Goal: Communication & Community: Ask a question

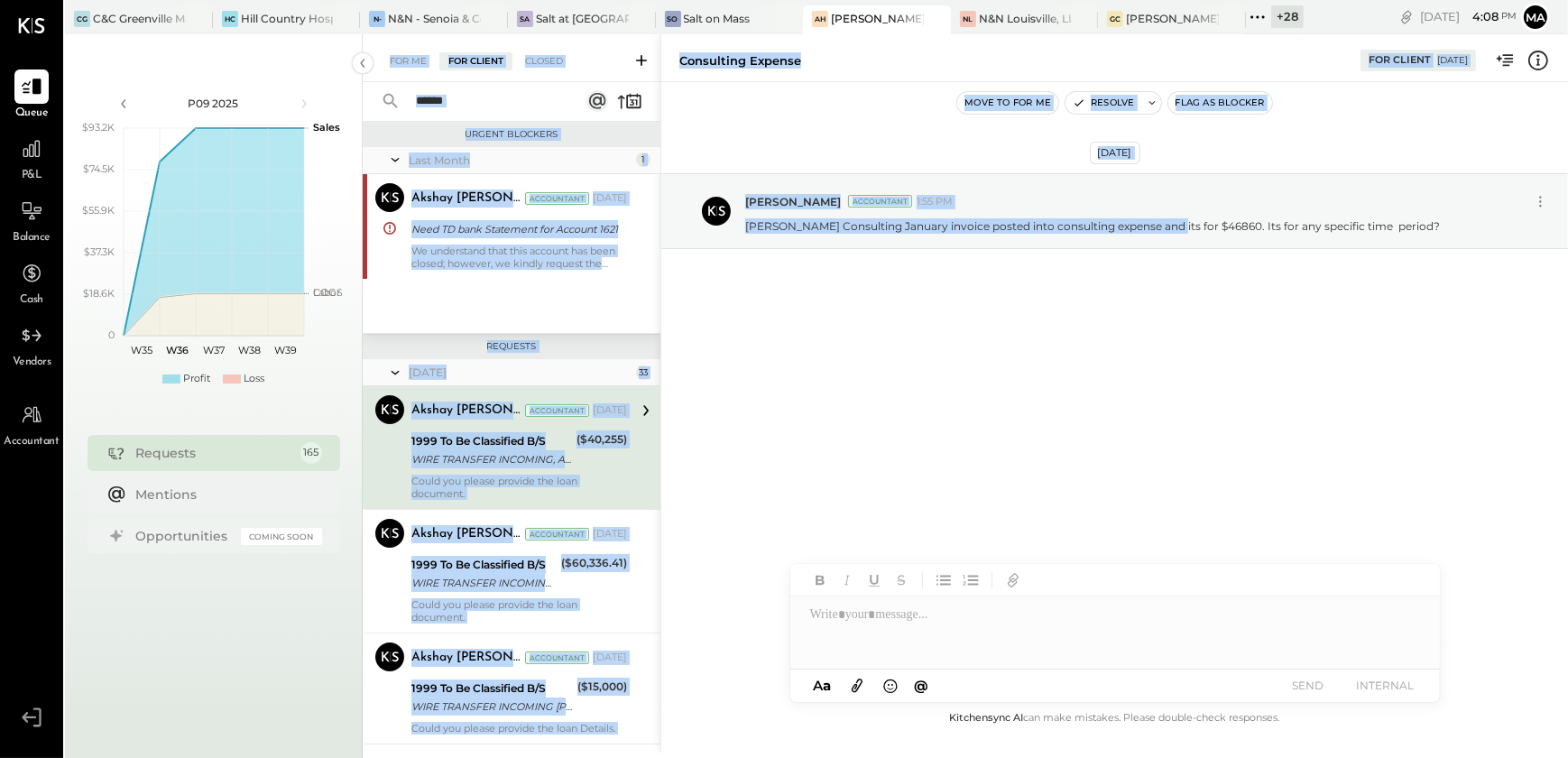
scroll to position [11086, 0]
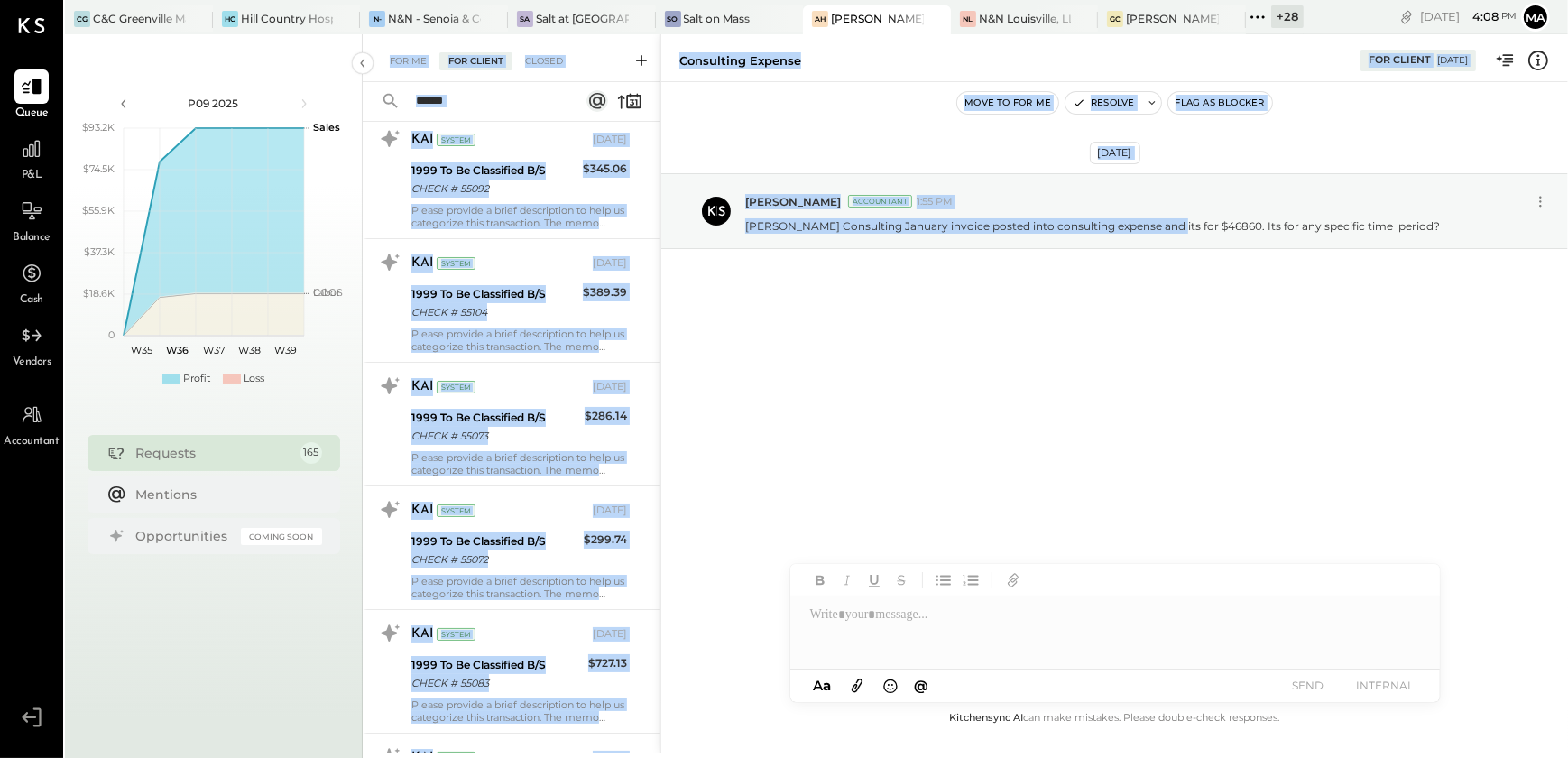
click at [485, 55] on div "For Client" at bounding box center [476, 61] width 73 height 18
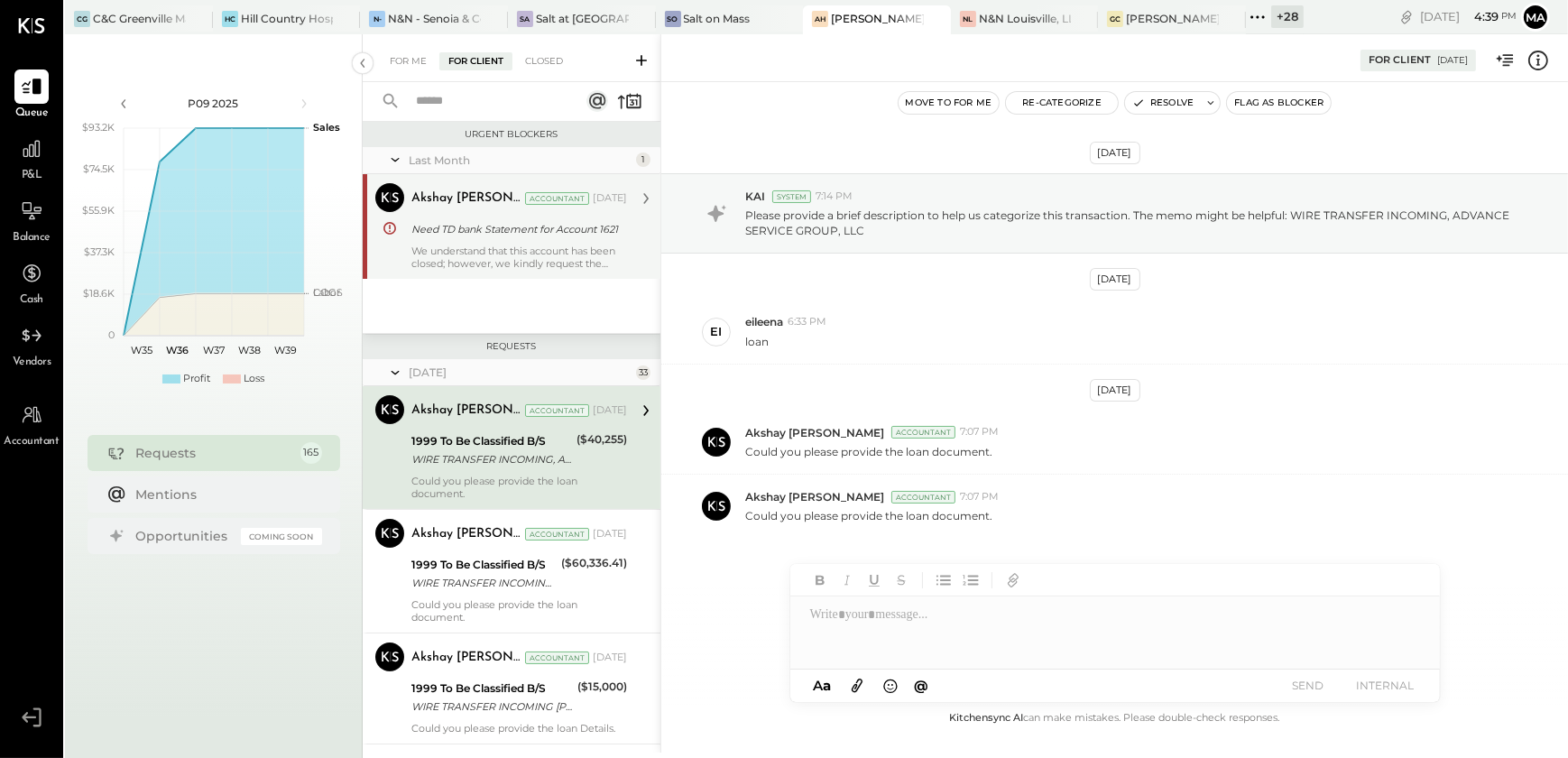
click at [581, 268] on div "We understand that this account has been closed; however, we kindly request the…" at bounding box center [519, 256] width 216 height 25
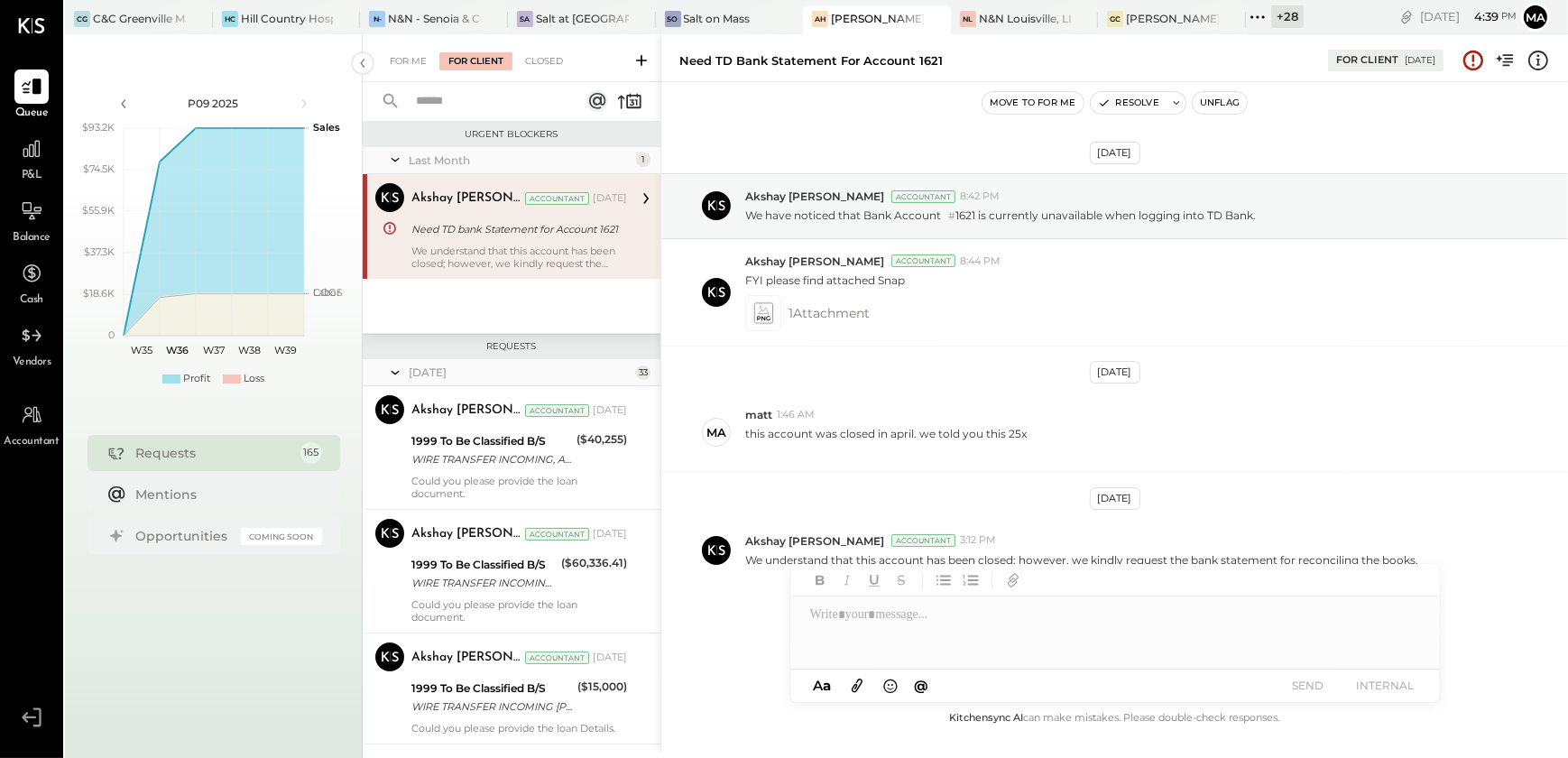
scroll to position [9, 0]
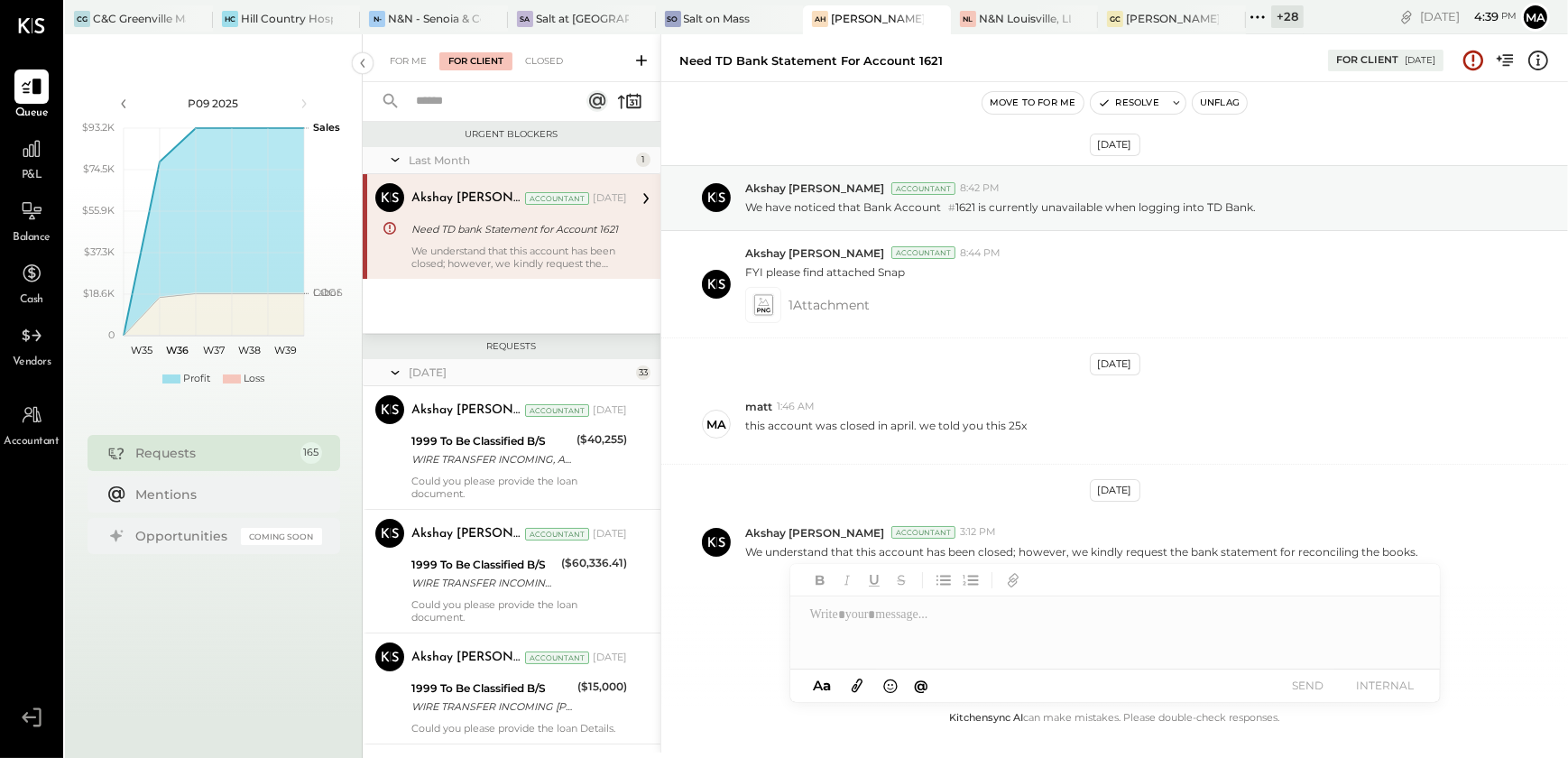
click at [638, 63] on icon at bounding box center [641, 60] width 18 height 18
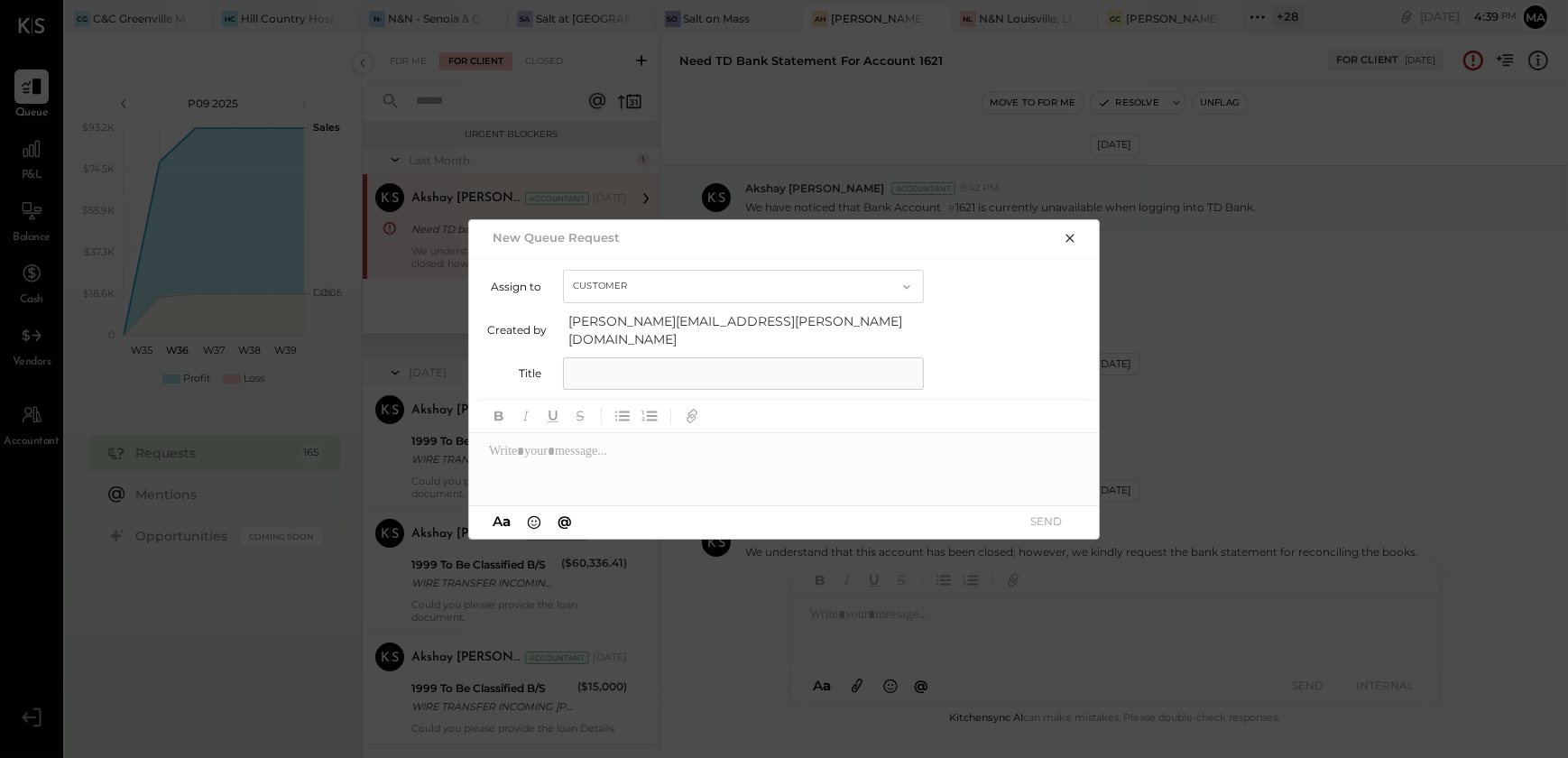
drag, startPoint x: 594, startPoint y: 363, endPoint x: 572, endPoint y: 352, distance: 24.6
click at [592, 362] on input "text" at bounding box center [743, 374] width 361 height 32
type input "**********"
click at [712, 464] on div at bounding box center [785, 469] width 631 height 72
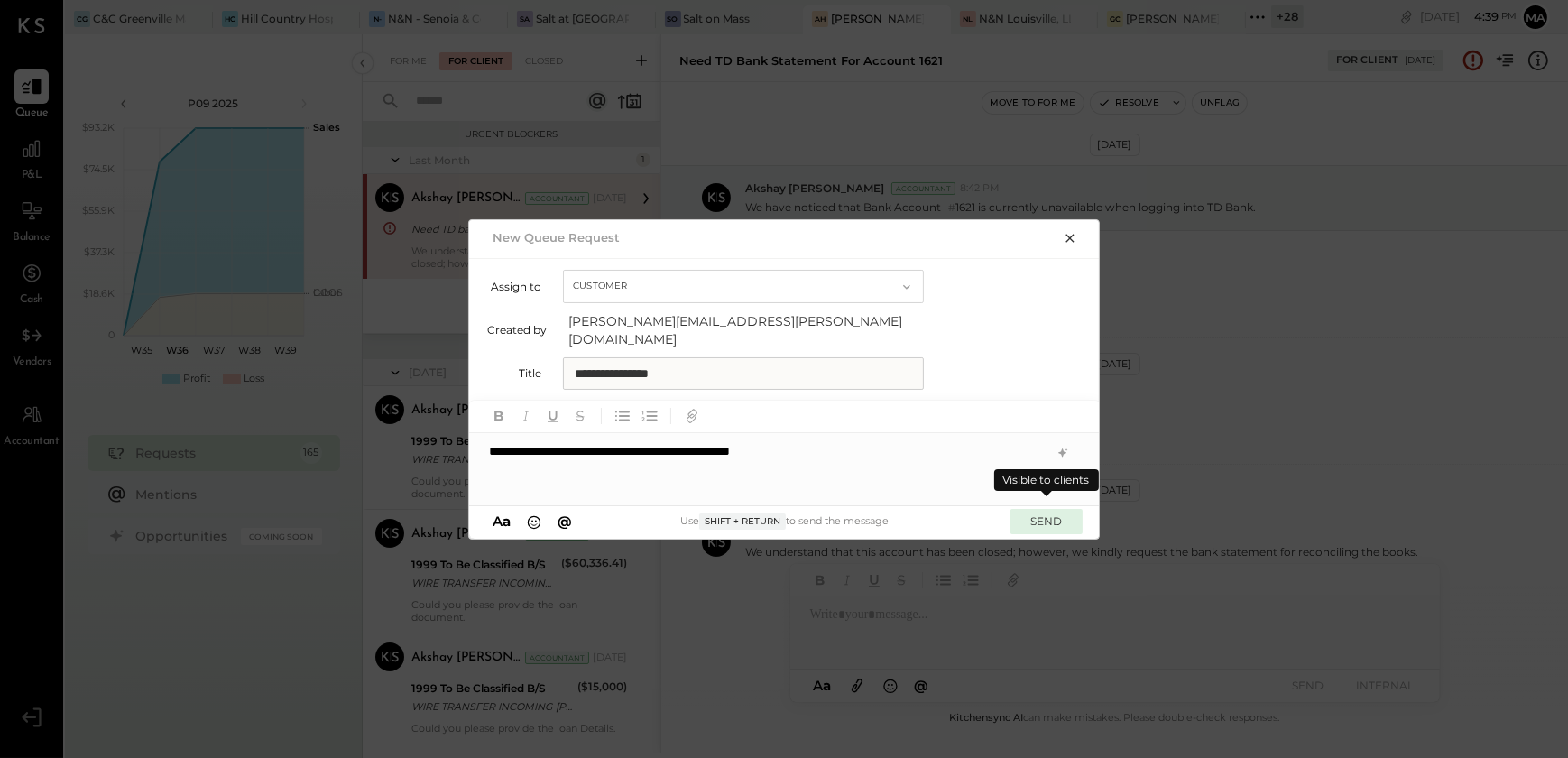
click at [1025, 518] on button "SEND" at bounding box center [1046, 521] width 72 height 25
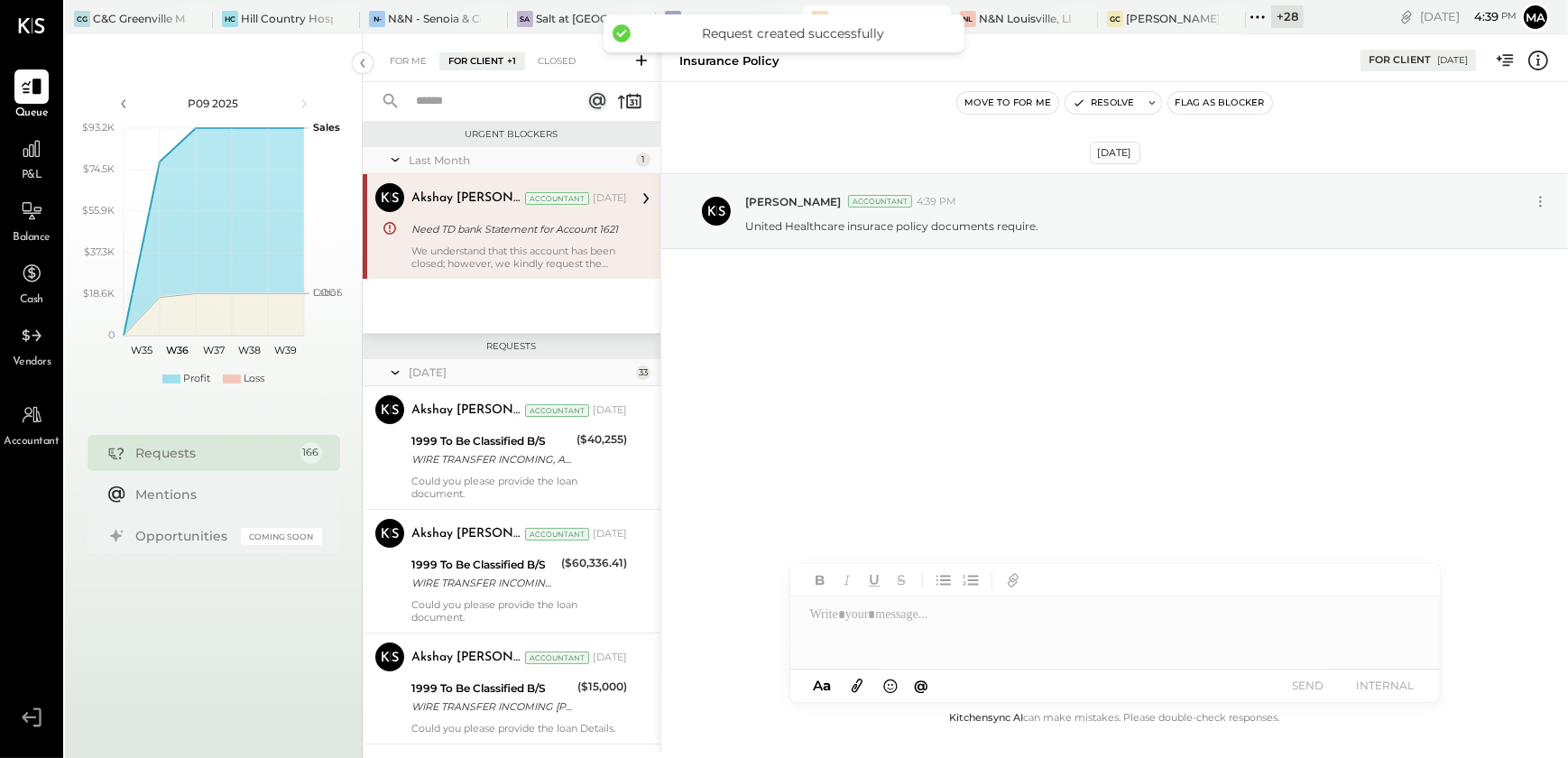
scroll to position [20128, 0]
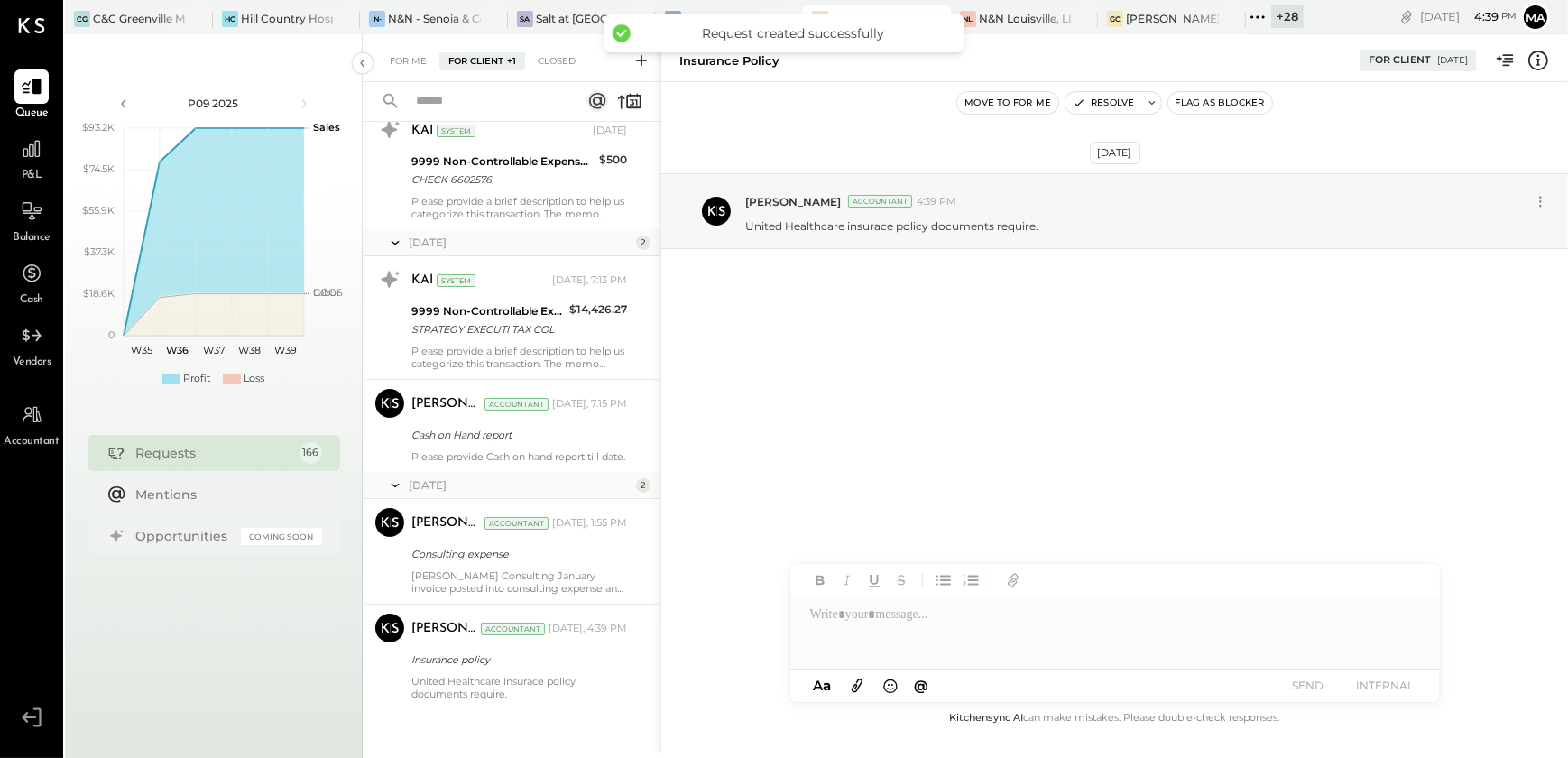
click at [641, 62] on icon at bounding box center [641, 60] width 10 height 10
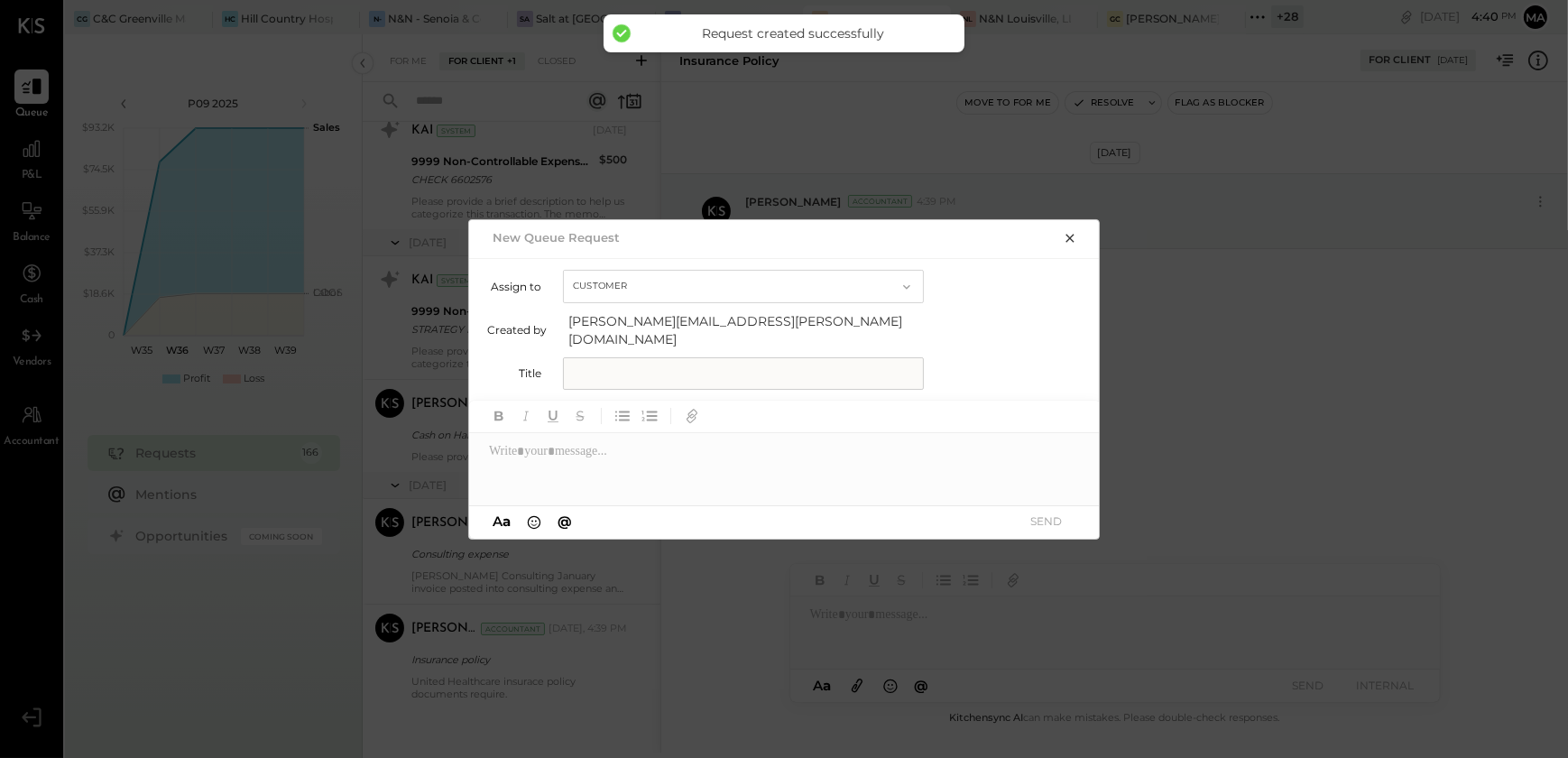
click at [619, 370] on input "text" at bounding box center [743, 374] width 361 height 32
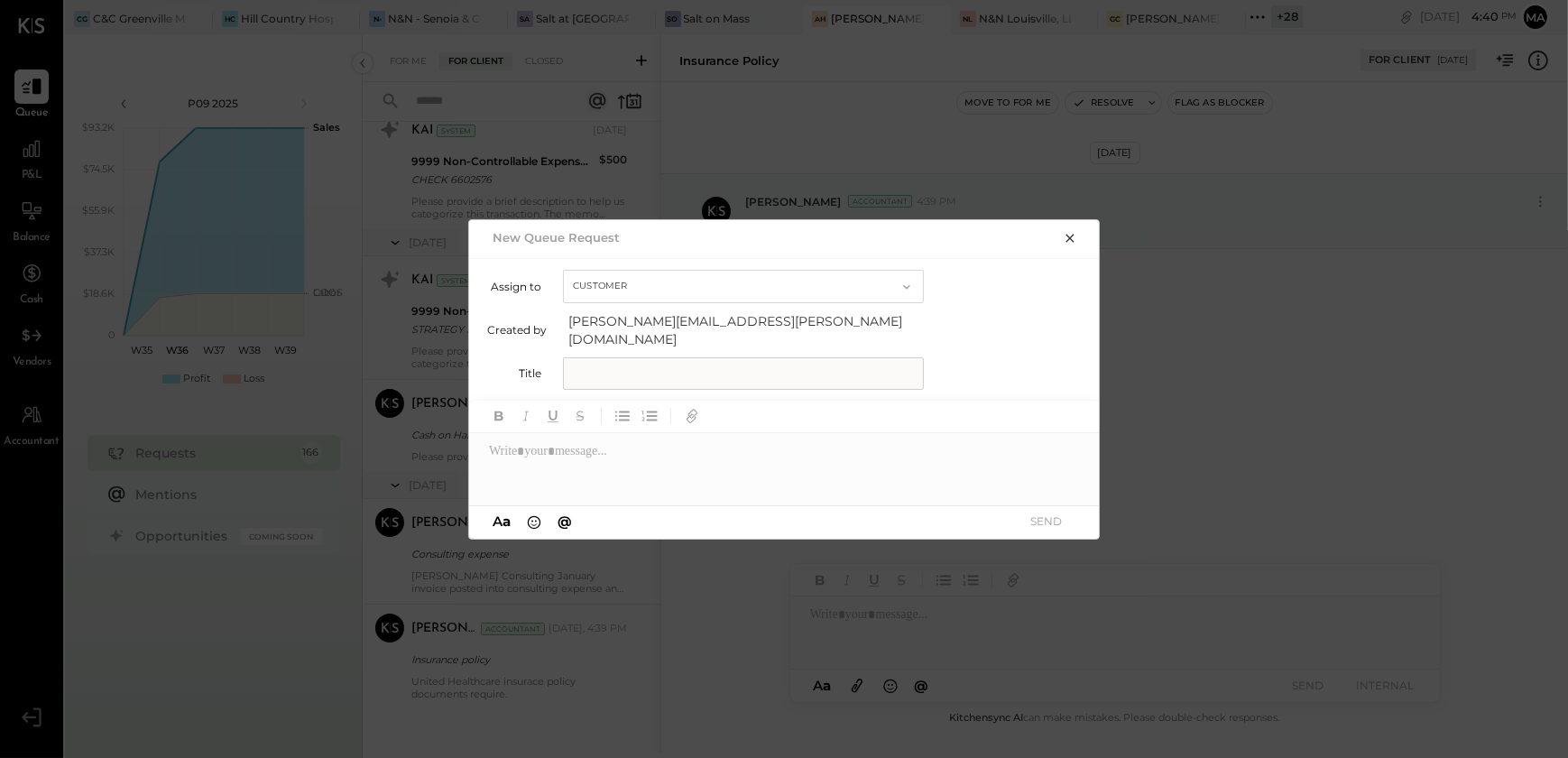
click at [686, 365] on input "text" at bounding box center [743, 374] width 361 height 32
click at [658, 372] on input "text" at bounding box center [743, 374] width 361 height 32
type input "**********"
click at [602, 453] on div at bounding box center [785, 469] width 631 height 72
click at [1037, 510] on button "SEND" at bounding box center [1046, 521] width 72 height 25
